Goal: Task Accomplishment & Management: Use online tool/utility

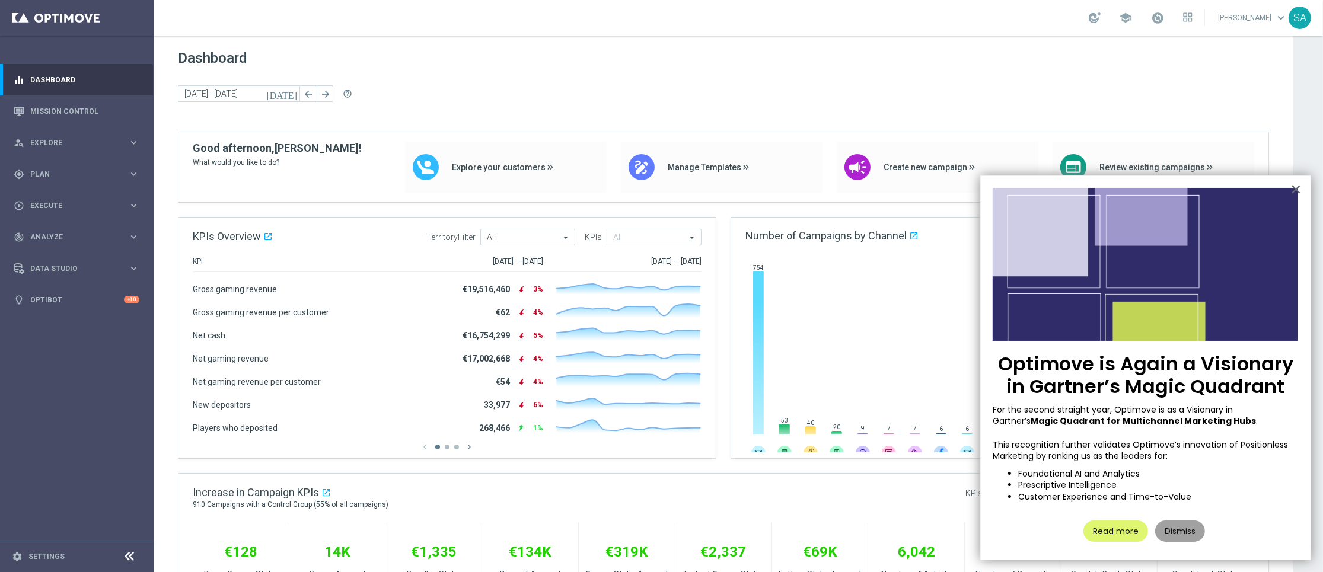
click at [1200, 536] on button "Dismiss" at bounding box center [1180, 531] width 50 height 21
click at [1200, 536] on div "€34K Sportsbook Stake Amount" at bounding box center [1206, 561] width 97 height 79
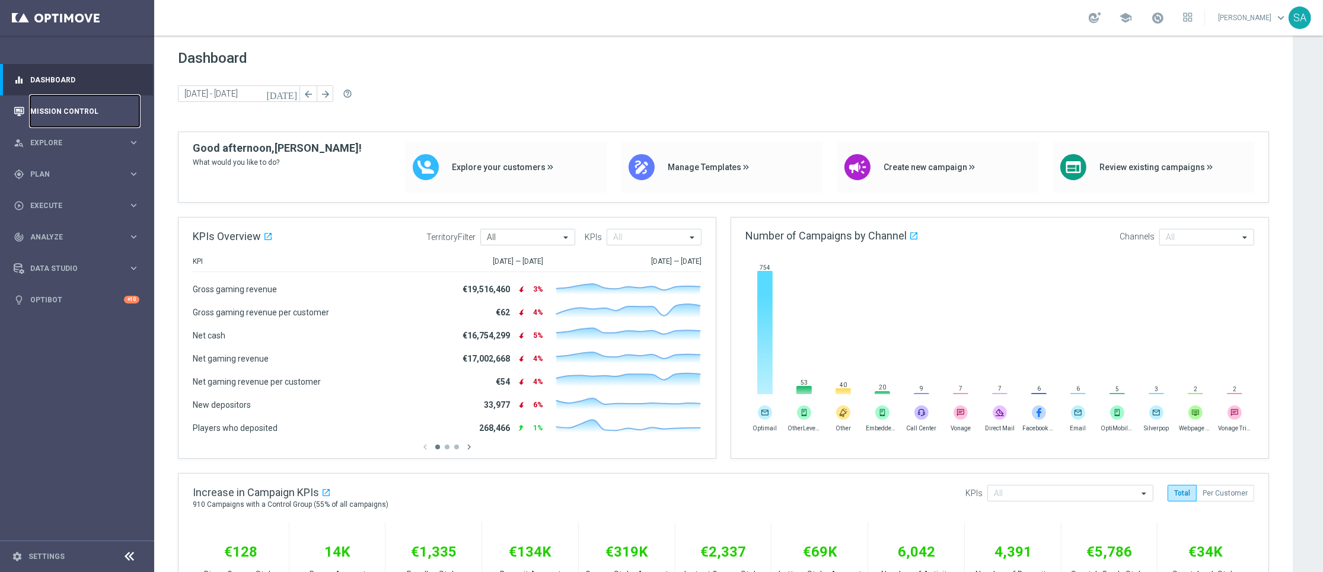
click at [74, 113] on link "Mission Control" at bounding box center [84, 110] width 109 height 31
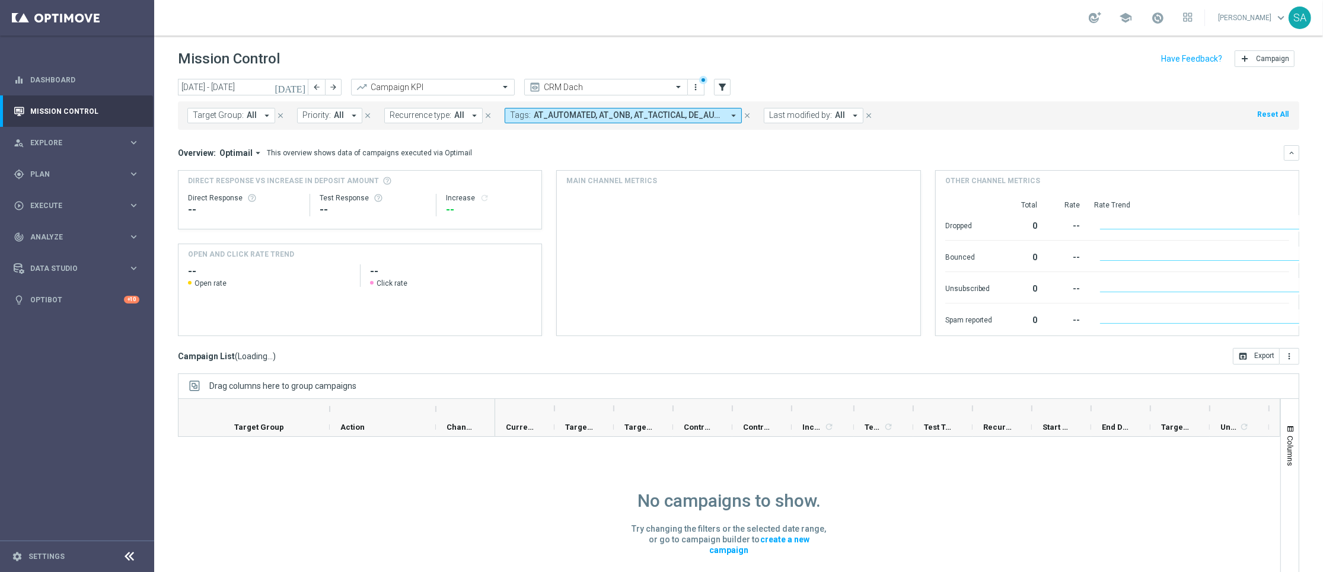
click at [728, 113] on icon "arrow_drop_down" at bounding box center [733, 115] width 11 height 11
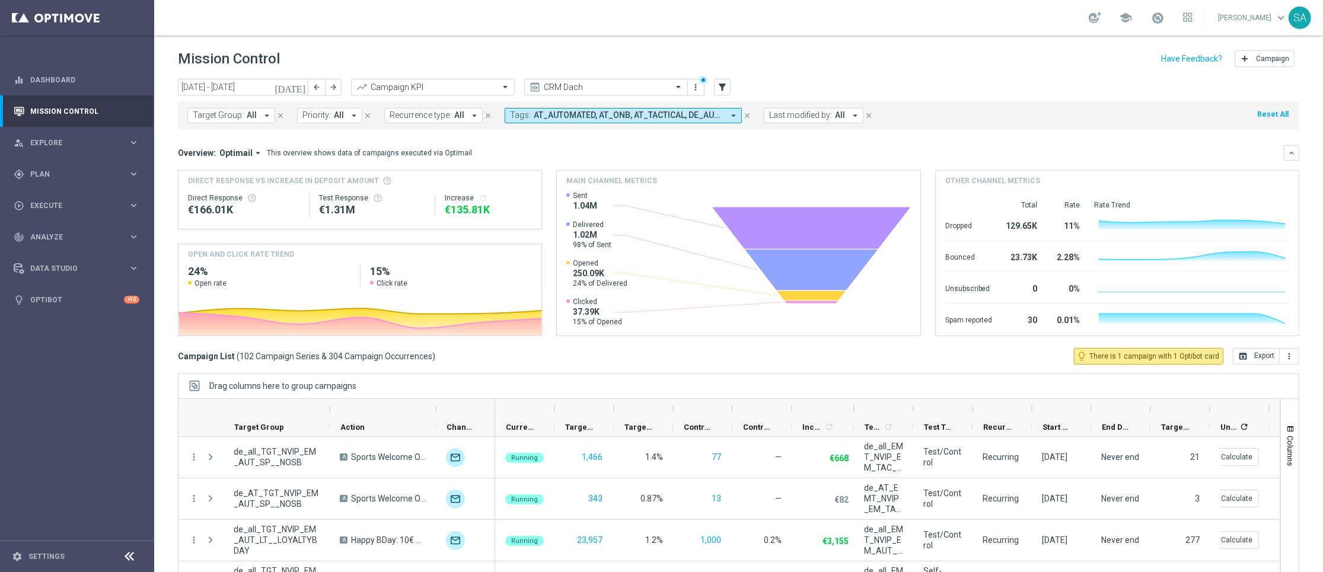
click at [301, 87] on icon "[DATE]" at bounding box center [291, 87] width 32 height 11
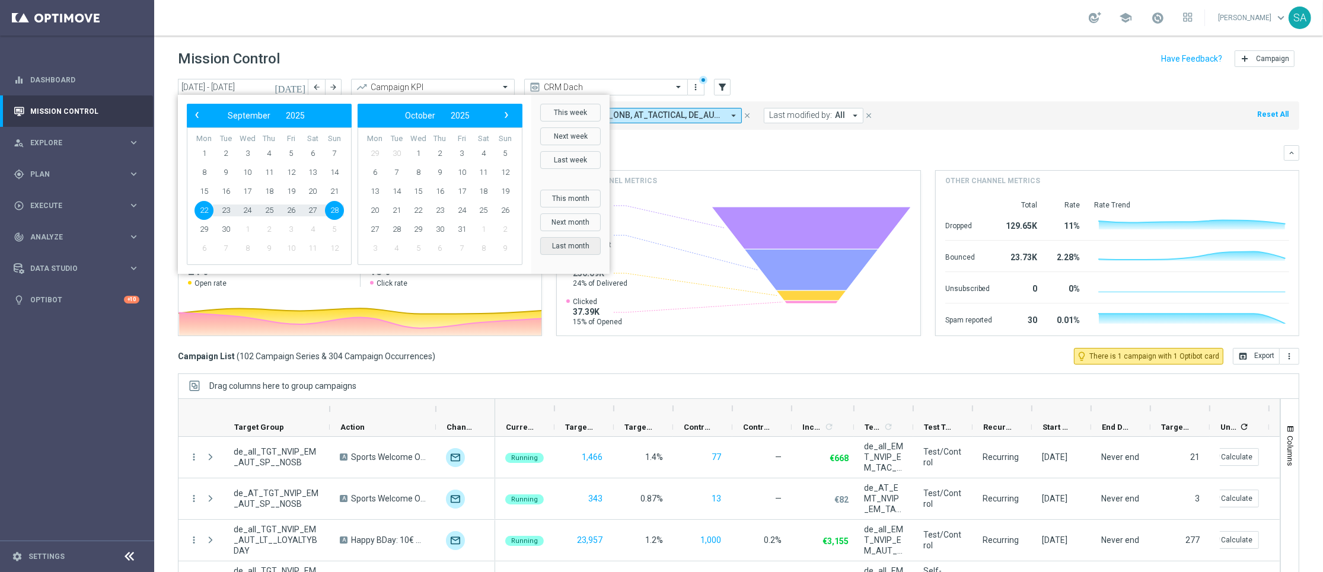
click at [576, 246] on button "Last month" at bounding box center [570, 246] width 60 height 18
type input "[DATE] - [DATE]"
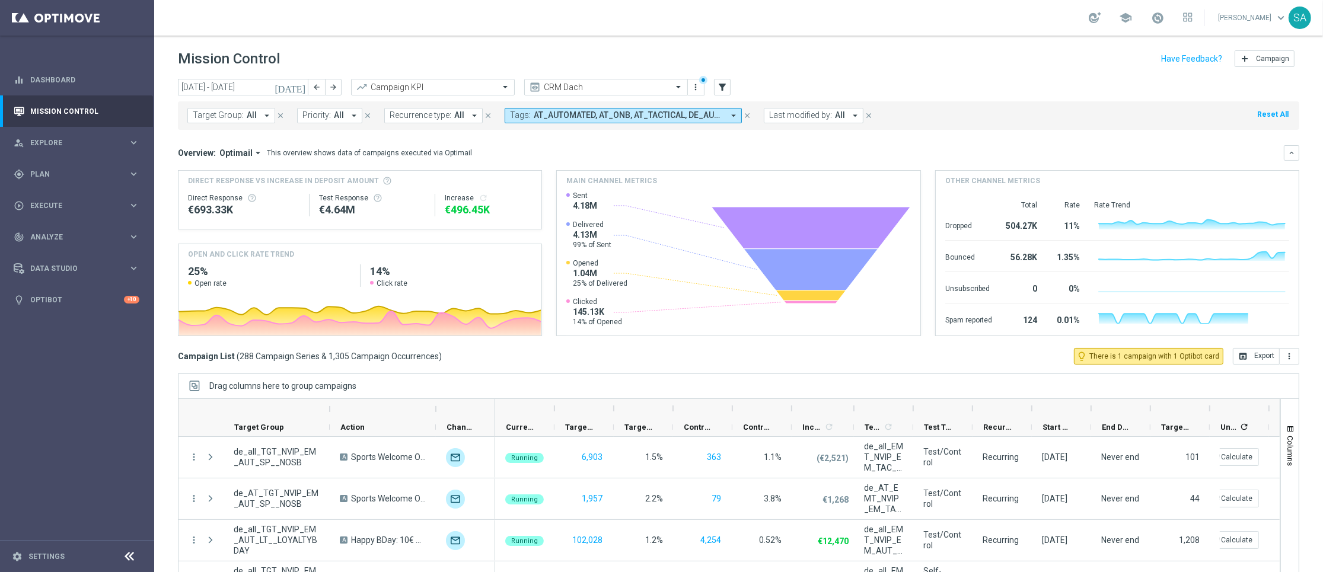
click at [731, 116] on icon "arrow_drop_down" at bounding box center [733, 115] width 11 height 11
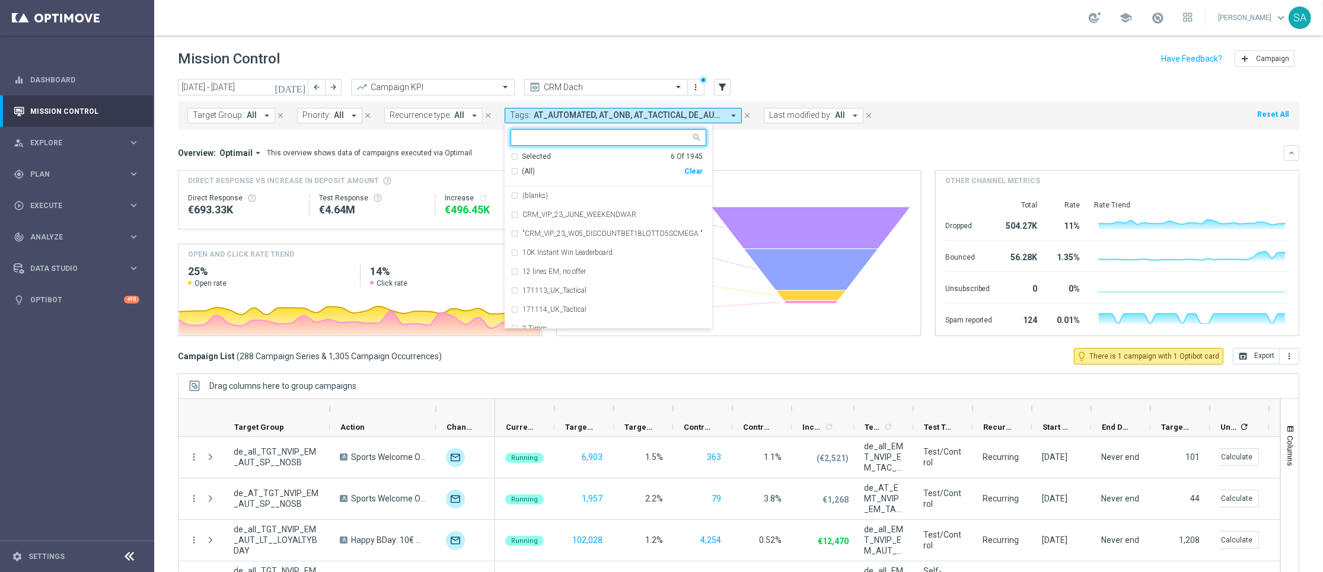
click at [511, 154] on div "Selected 6 Of 1945" at bounding box center [607, 157] width 192 height 10
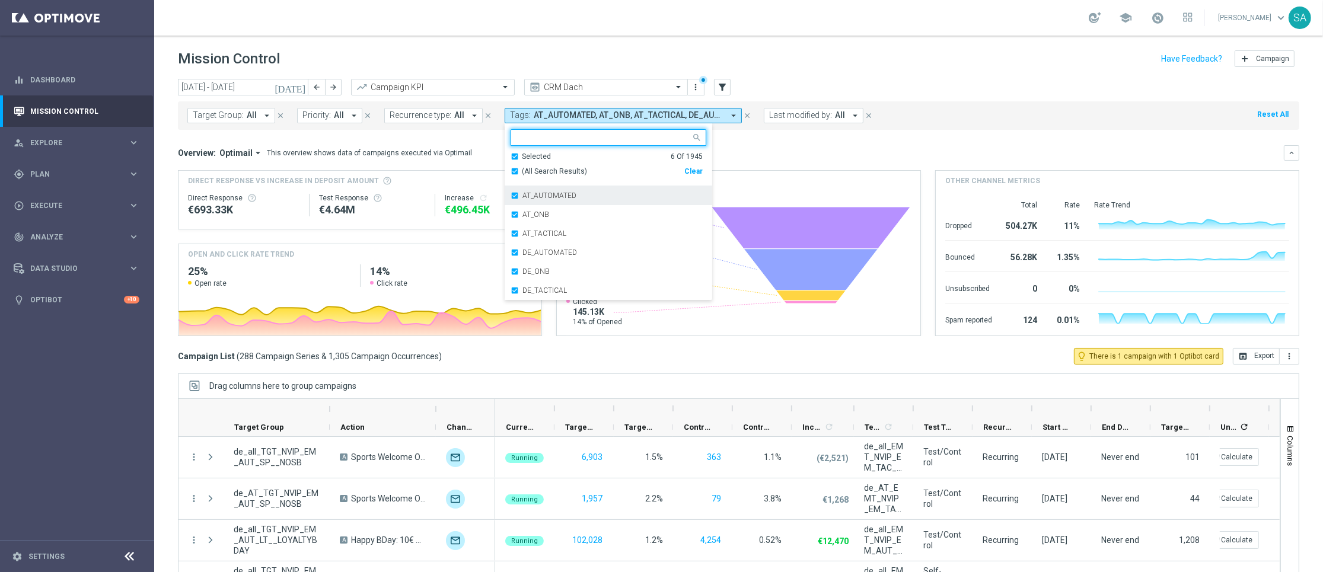
click at [511, 195] on div "AT_AUTOMATED" at bounding box center [609, 195] width 196 height 19
click at [512, 196] on div "AT_ONB" at bounding box center [609, 195] width 196 height 19
click at [512, 195] on div "AT_TACTICAL" at bounding box center [609, 195] width 196 height 19
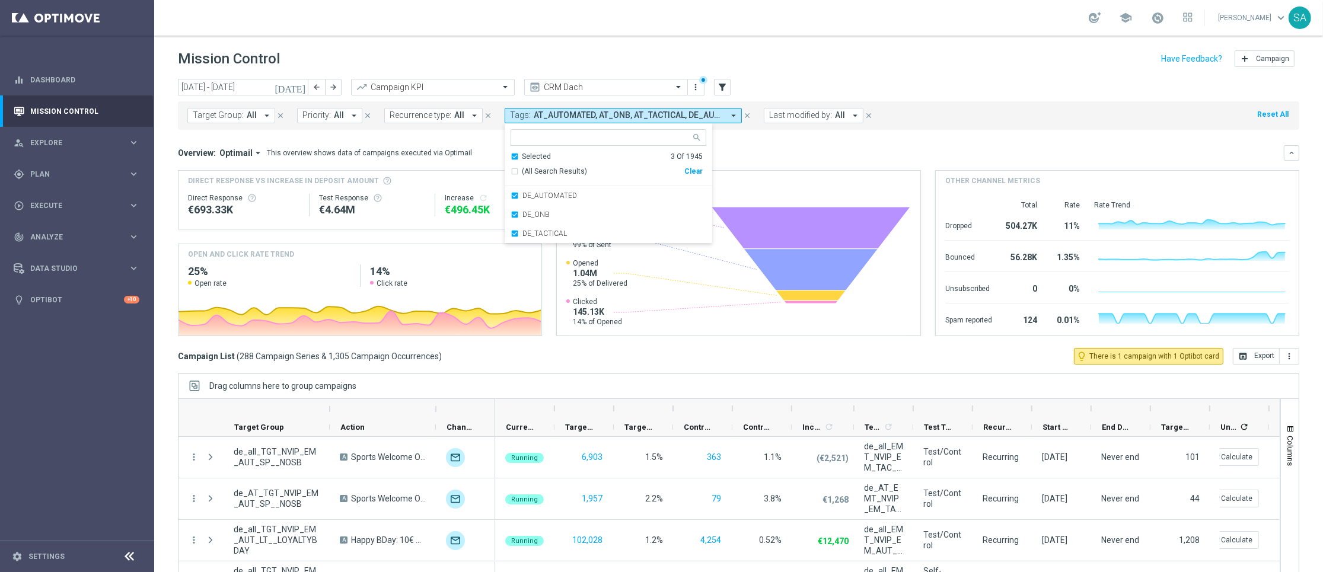
click at [810, 148] on div "Overview: Optimail arrow_drop_down This overview shows data of campaigns execut…" at bounding box center [731, 153] width 1106 height 11
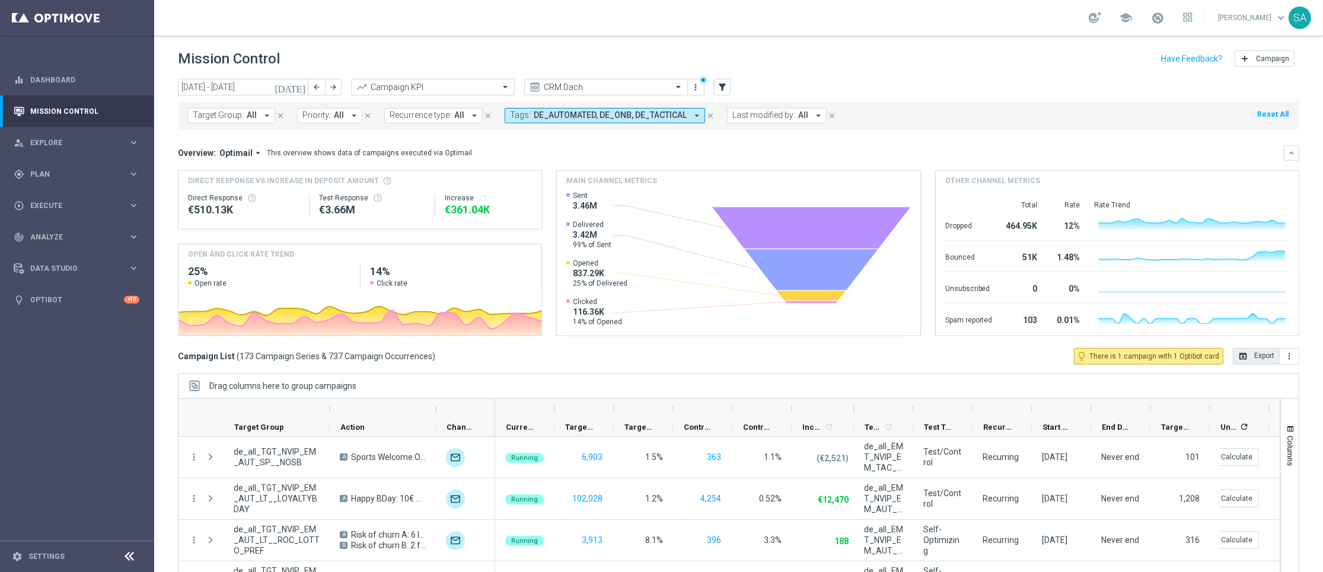
click at [1257, 355] on button "open_in_browser Export" at bounding box center [1256, 356] width 47 height 17
